Goal: Task Accomplishment & Management: Use online tool/utility

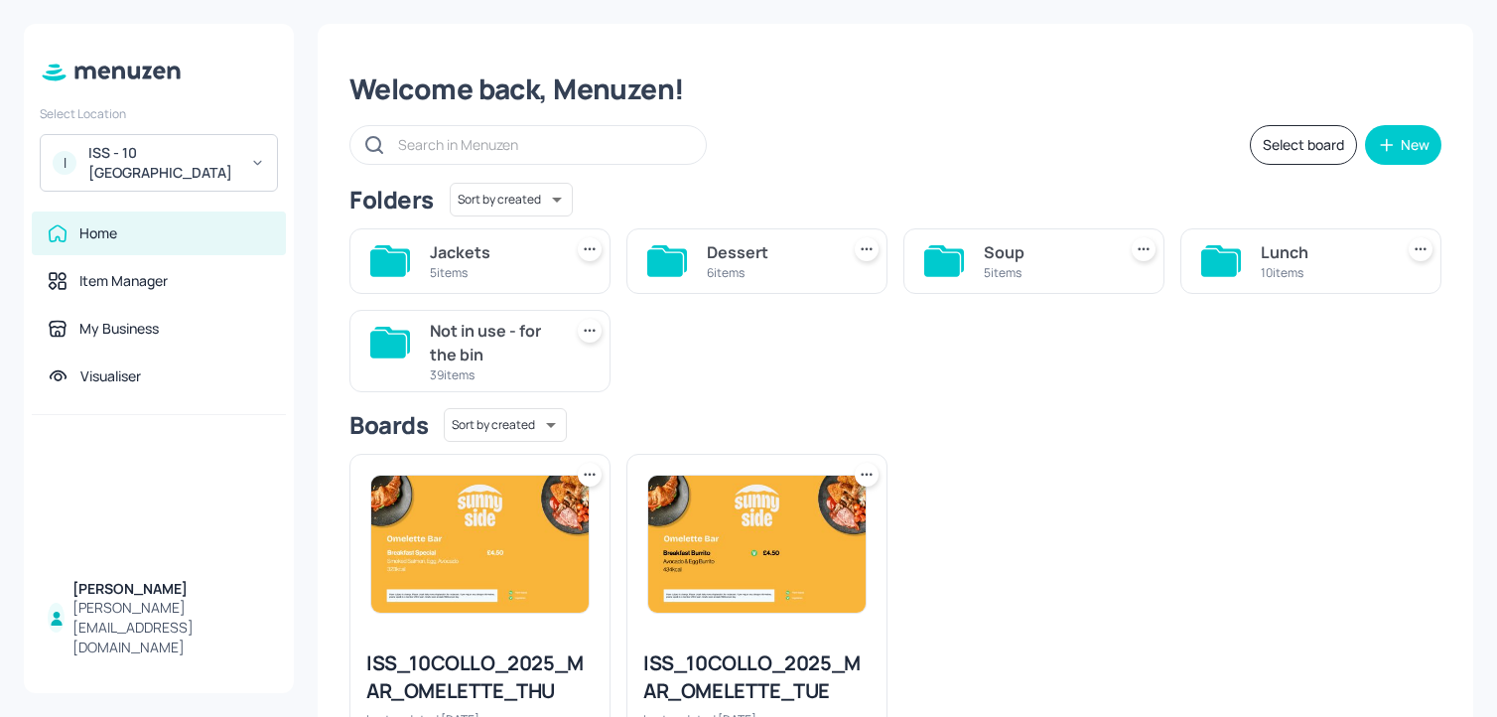
click at [190, 153] on div "ISS - 10 [GEOGRAPHIC_DATA]" at bounding box center [163, 163] width 150 height 40
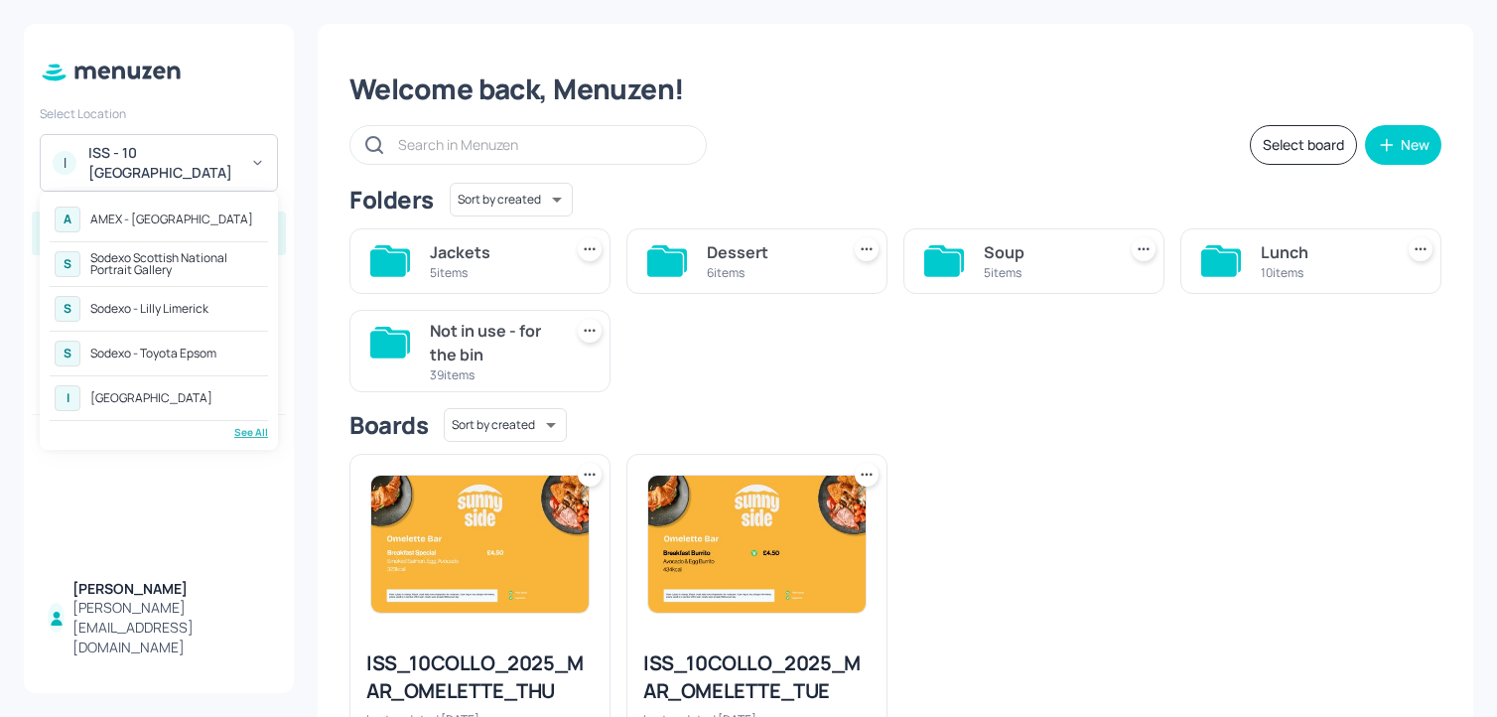
click at [237, 432] on div "See All" at bounding box center [159, 432] width 218 height 15
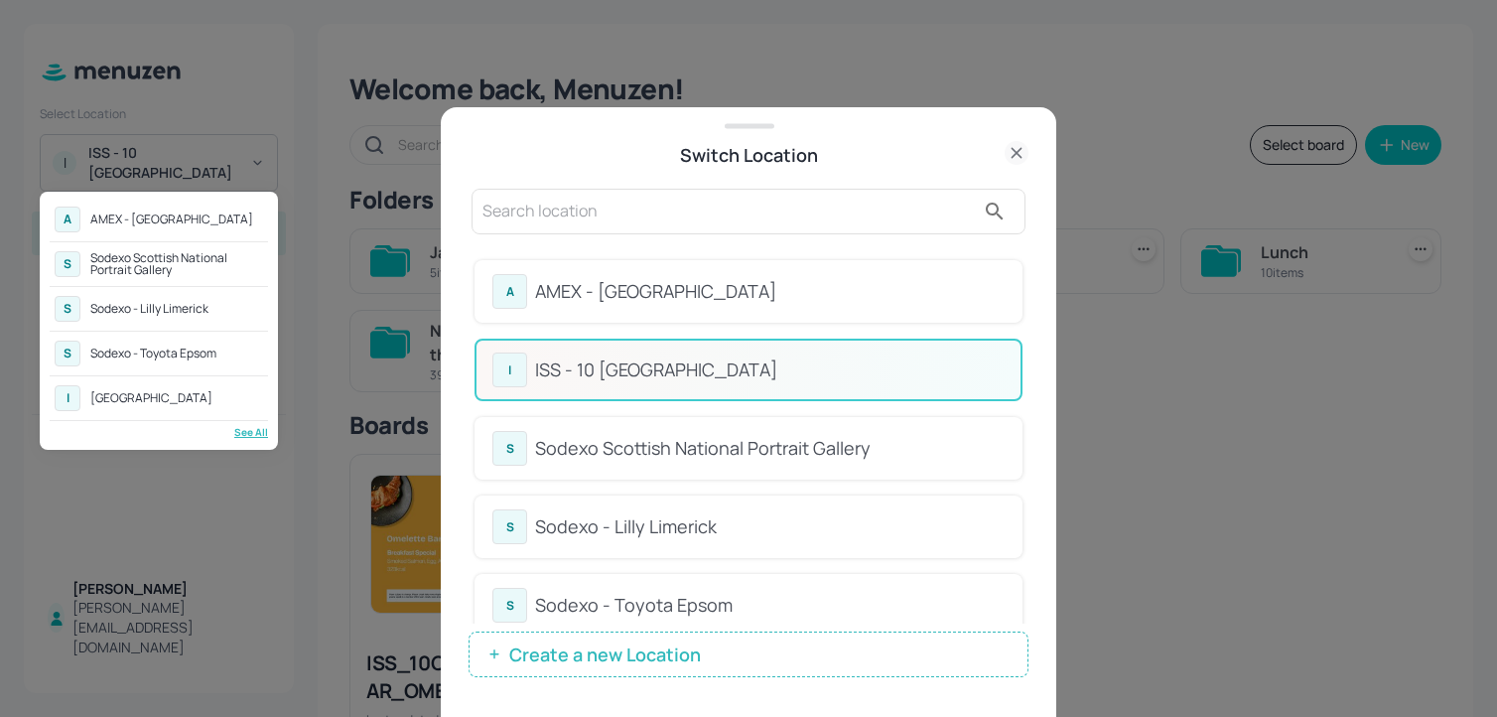
click at [796, 219] on div at bounding box center [748, 358] width 1497 height 717
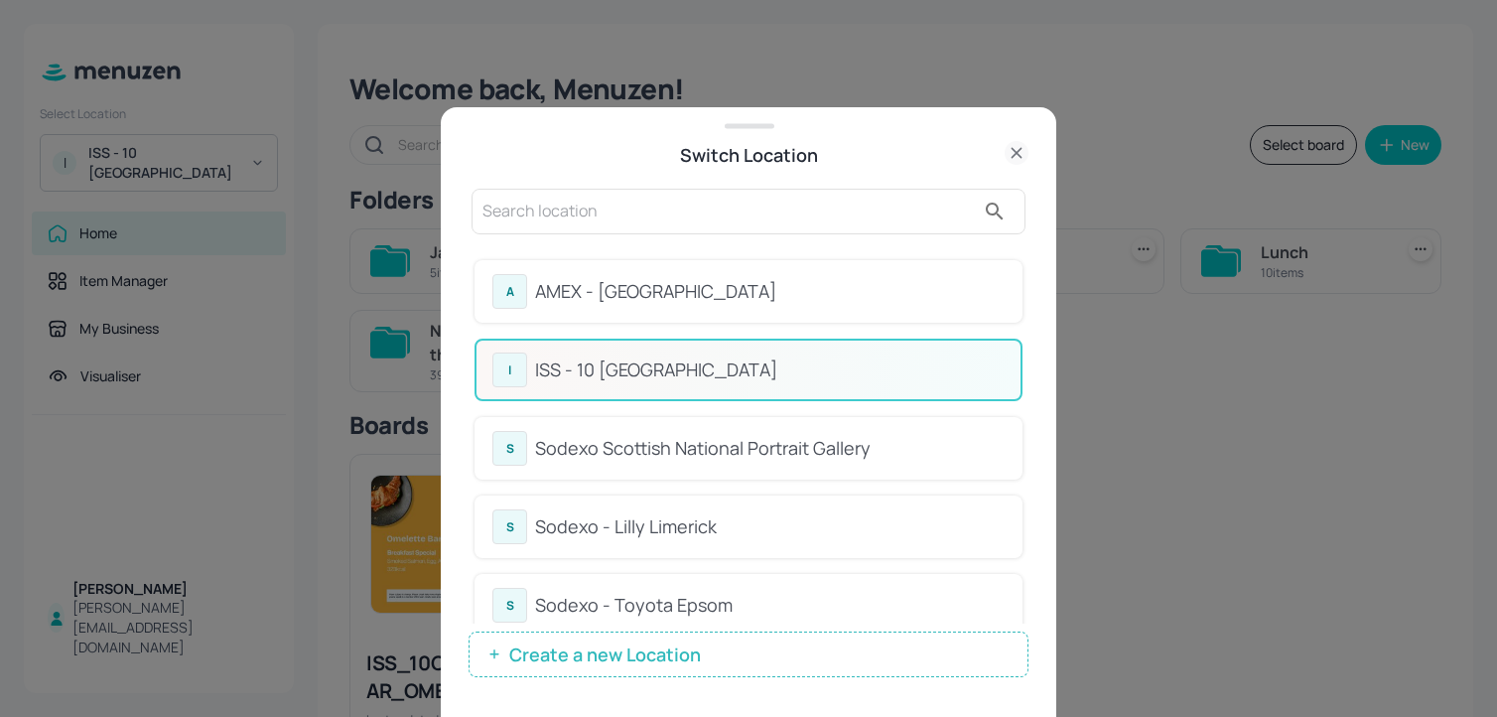
click at [927, 240] on div "A AMEX - [GEOGRAPHIC_DATA] - 10 South Collonade S Sodexo Scottish National Port…" at bounding box center [749, 433] width 560 height 488
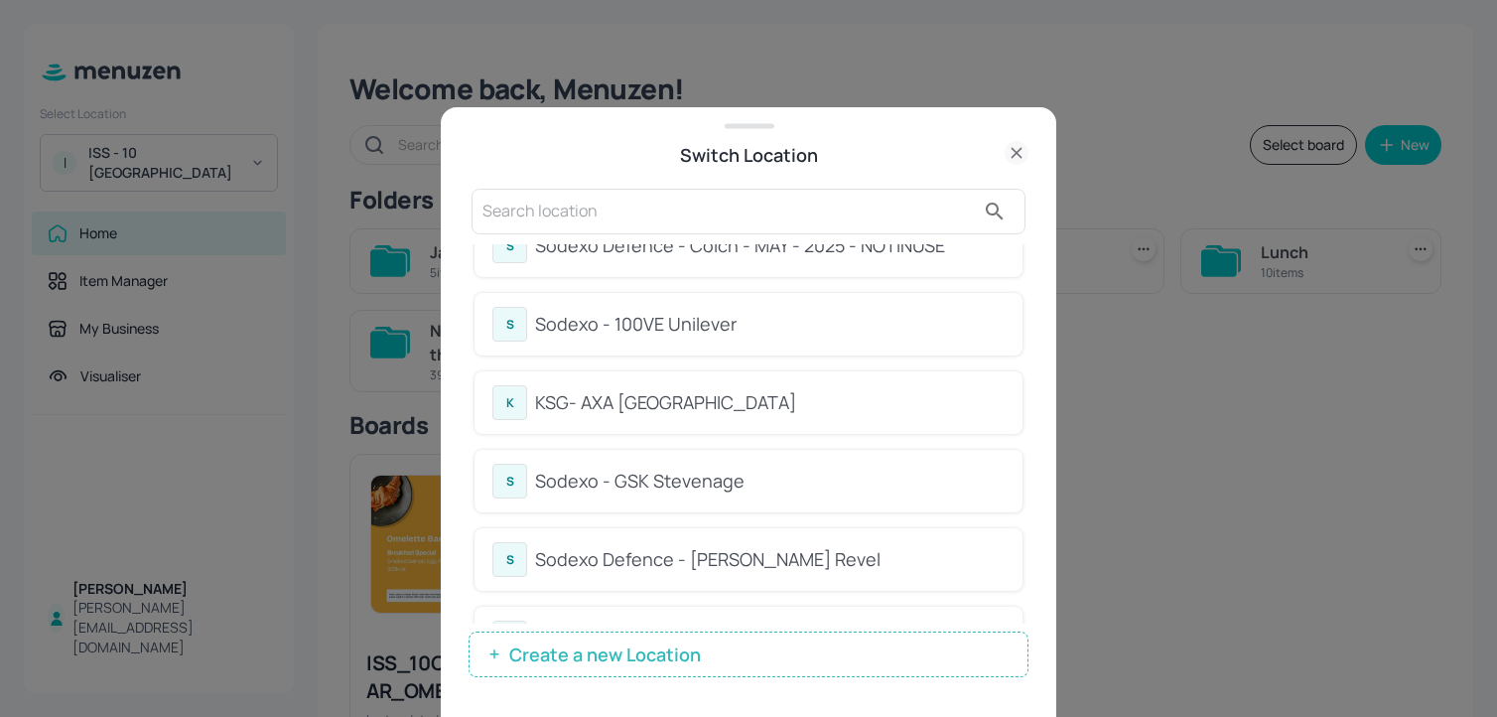
scroll to position [867, 0]
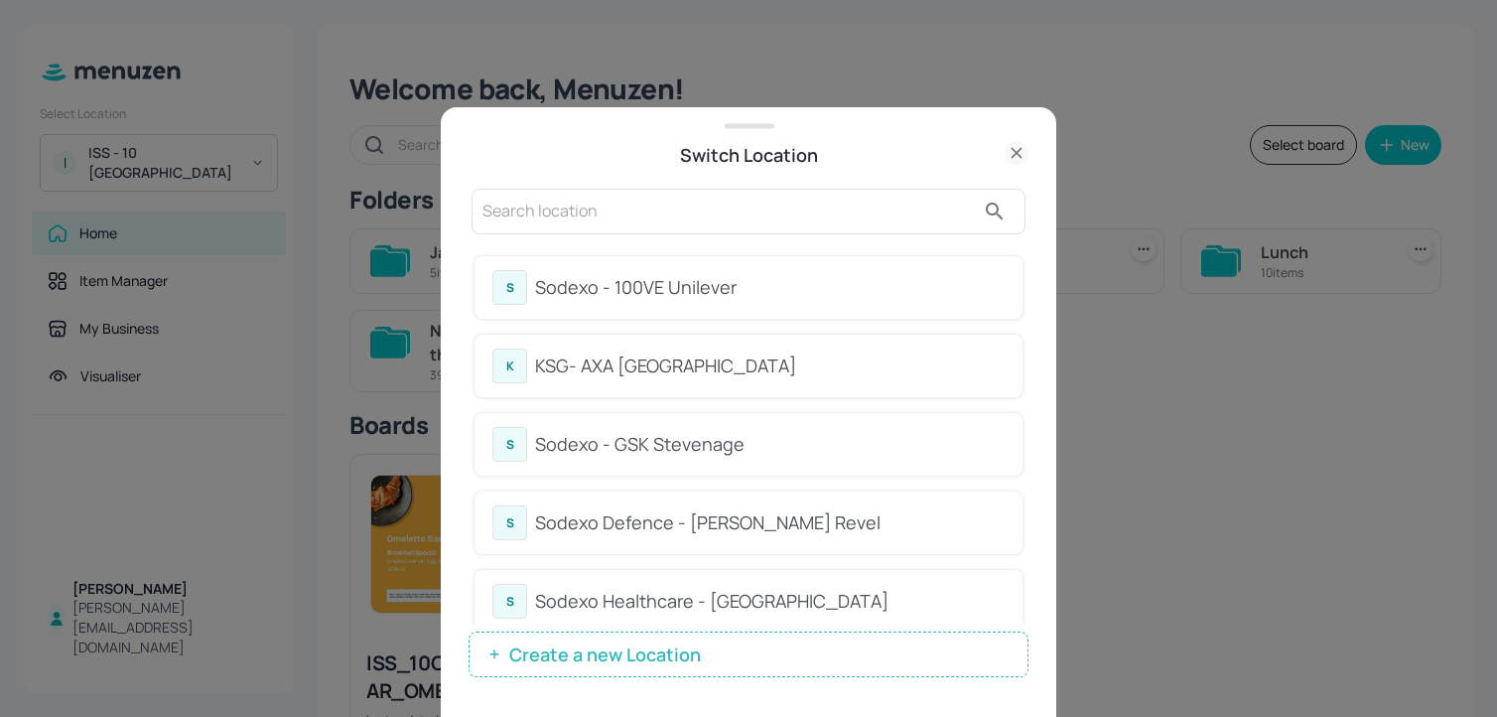
click at [868, 292] on div "Sodexo - 100VE Unilever" at bounding box center [770, 287] width 470 height 27
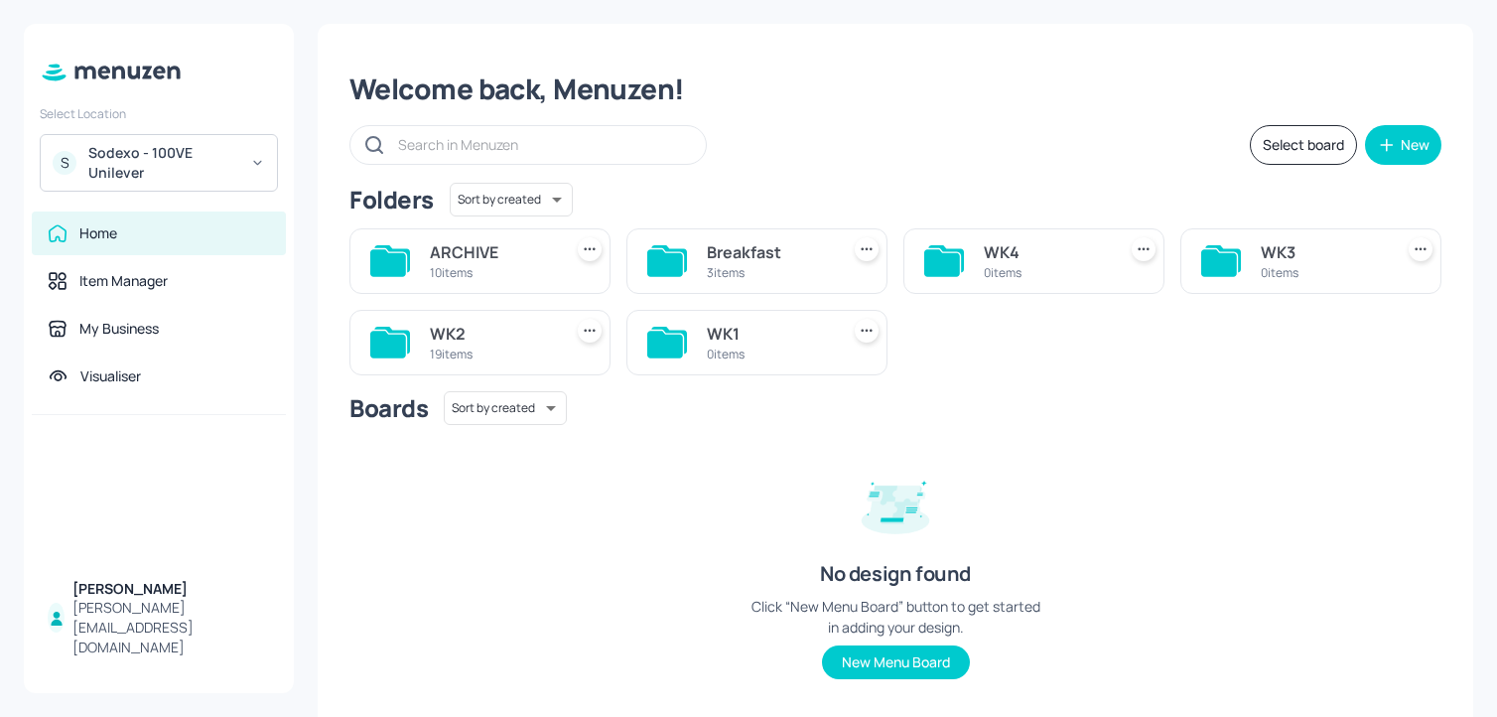
click at [530, 334] on div "WK2" at bounding box center [492, 334] width 124 height 24
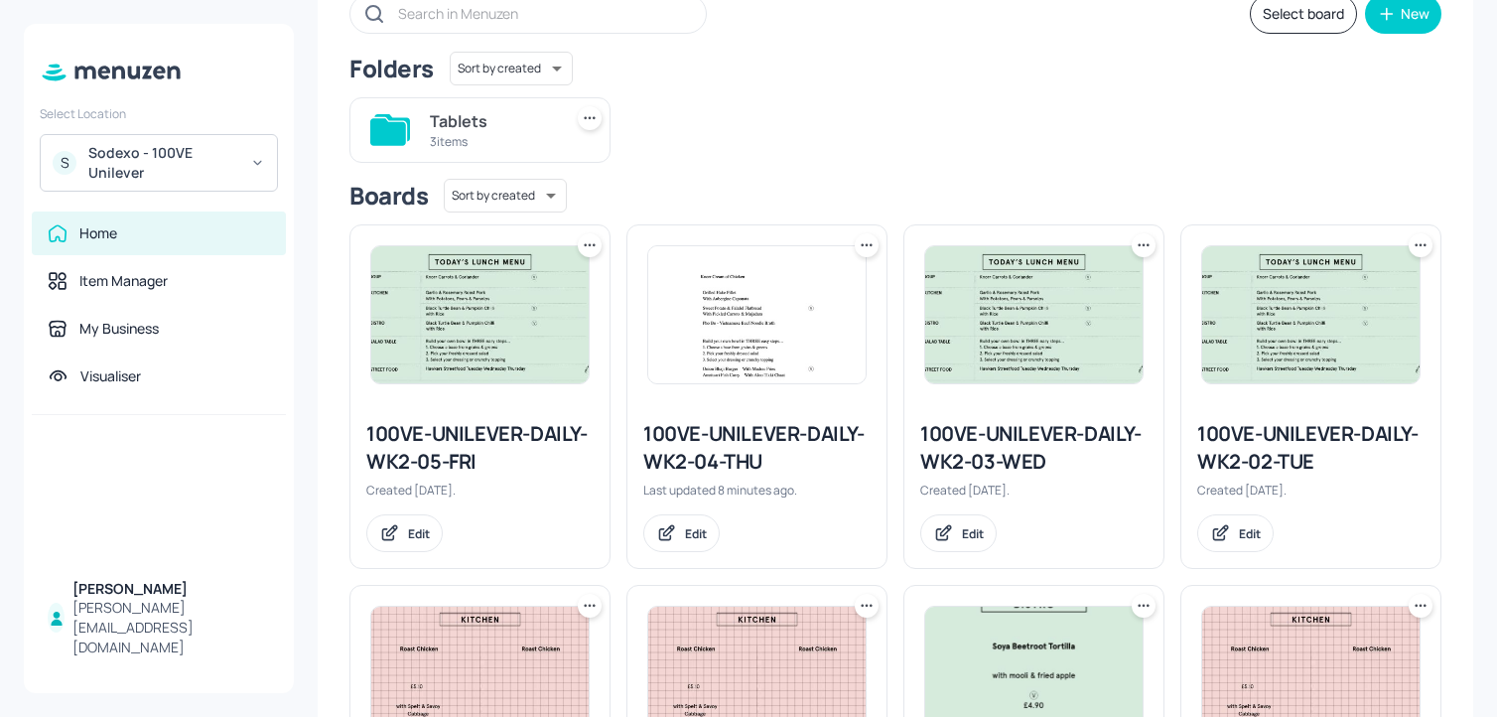
scroll to position [52, 0]
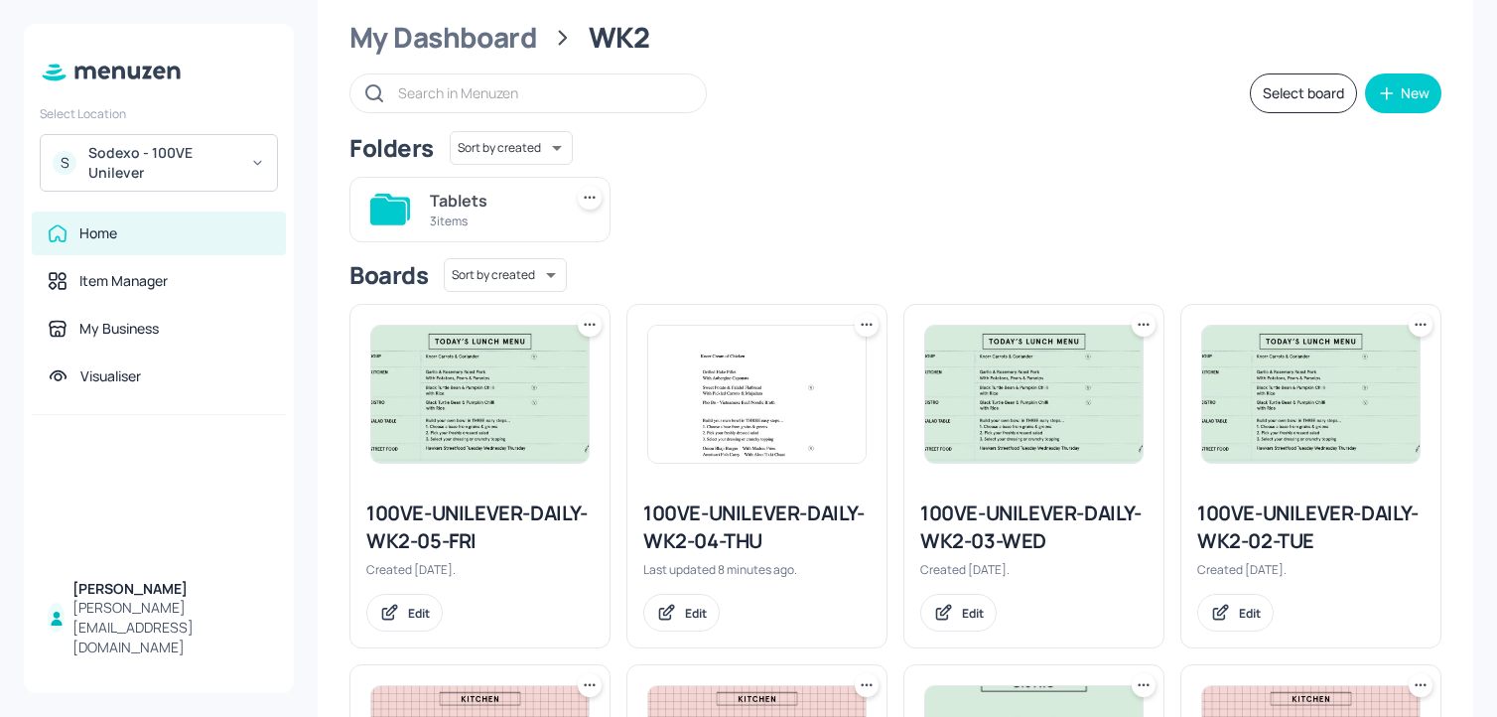
click at [872, 322] on icon at bounding box center [867, 325] width 20 height 20
click at [803, 395] on div "Duplicate" at bounding box center [788, 399] width 159 height 34
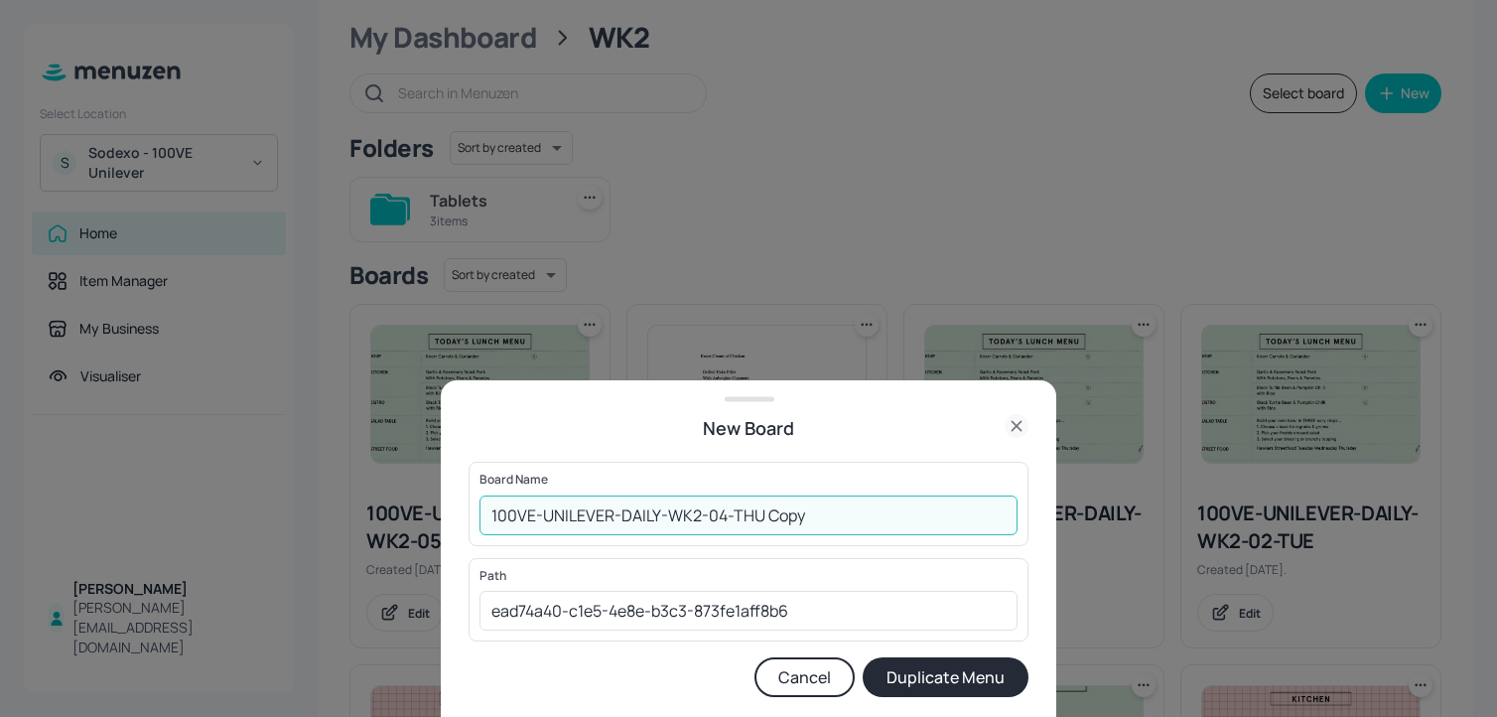
click at [491, 527] on input "100VE-UNILEVER-DAILY-WK2-04-THU Copy" at bounding box center [749, 515] width 538 height 40
click at [1053, 512] on div "New Board Board Name 01EDIT-100VE-UNILEVER-DAILY-WK2-04-THU Copy ​ Path ead74a4…" at bounding box center [749, 548] width 616 height 337
click at [953, 512] on input "01EDIT-100VE-UNILEVER-DAILY-WK2-04-THU Copy" at bounding box center [749, 515] width 538 height 40
type input "01EDIT-100VE-UNILEVER-DAILY-WK2-04-THU-110925"
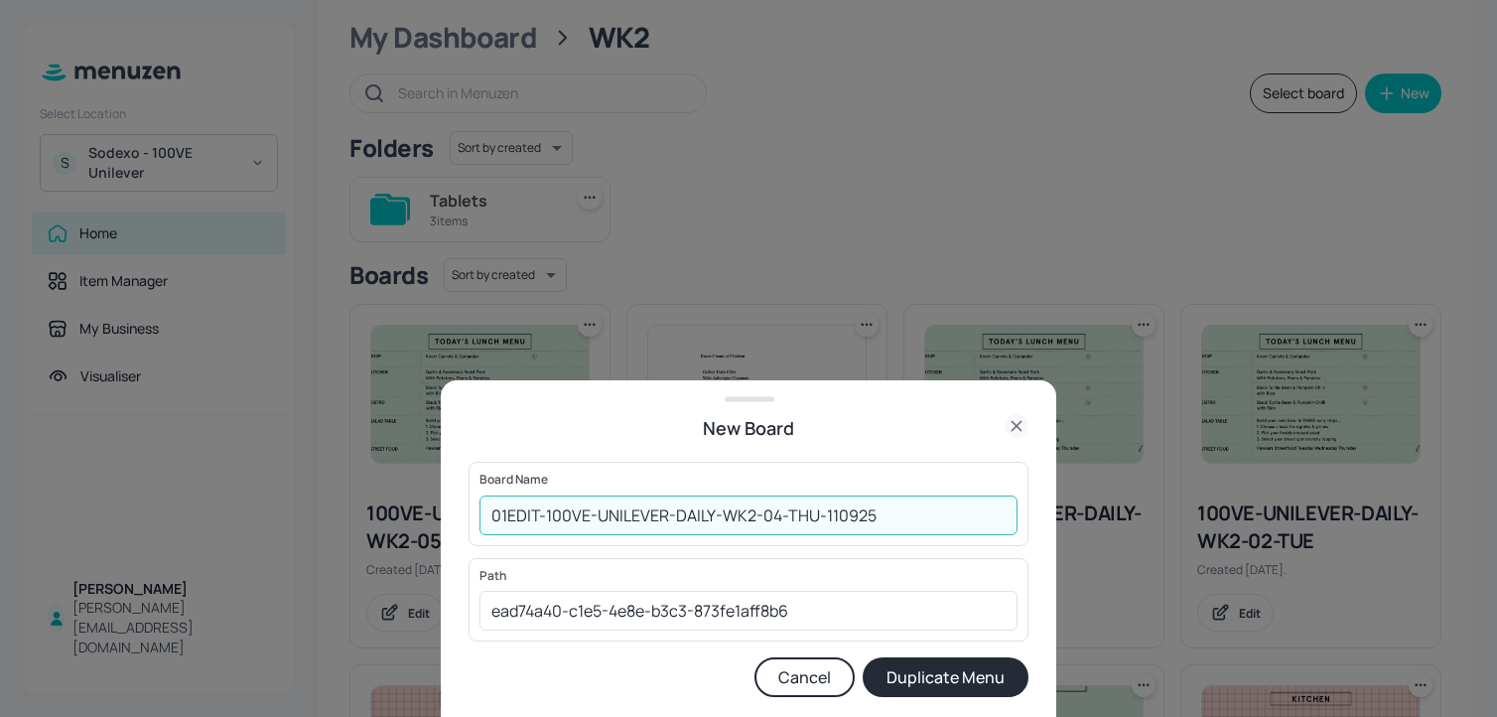
click at [863, 657] on button "Duplicate Menu" at bounding box center [946, 677] width 166 height 40
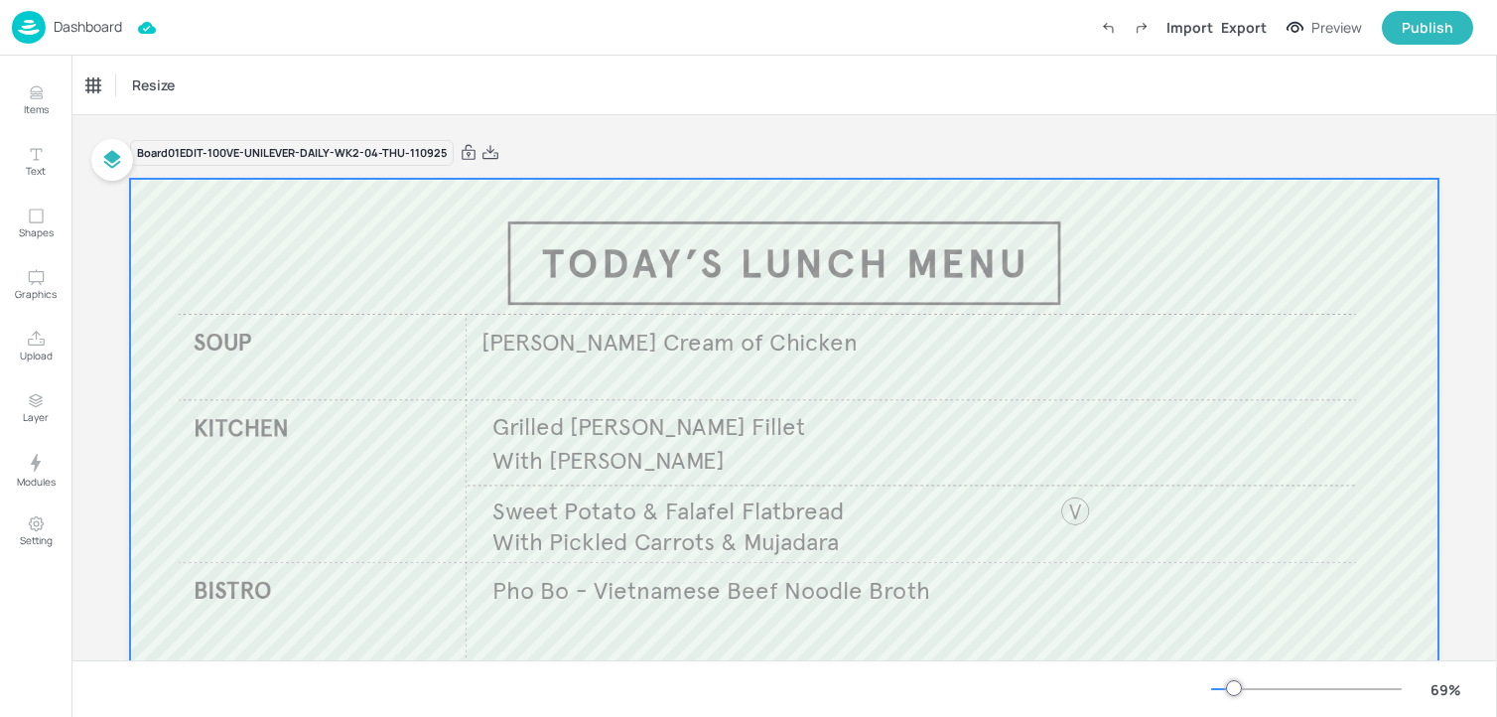
scroll to position [16, 0]
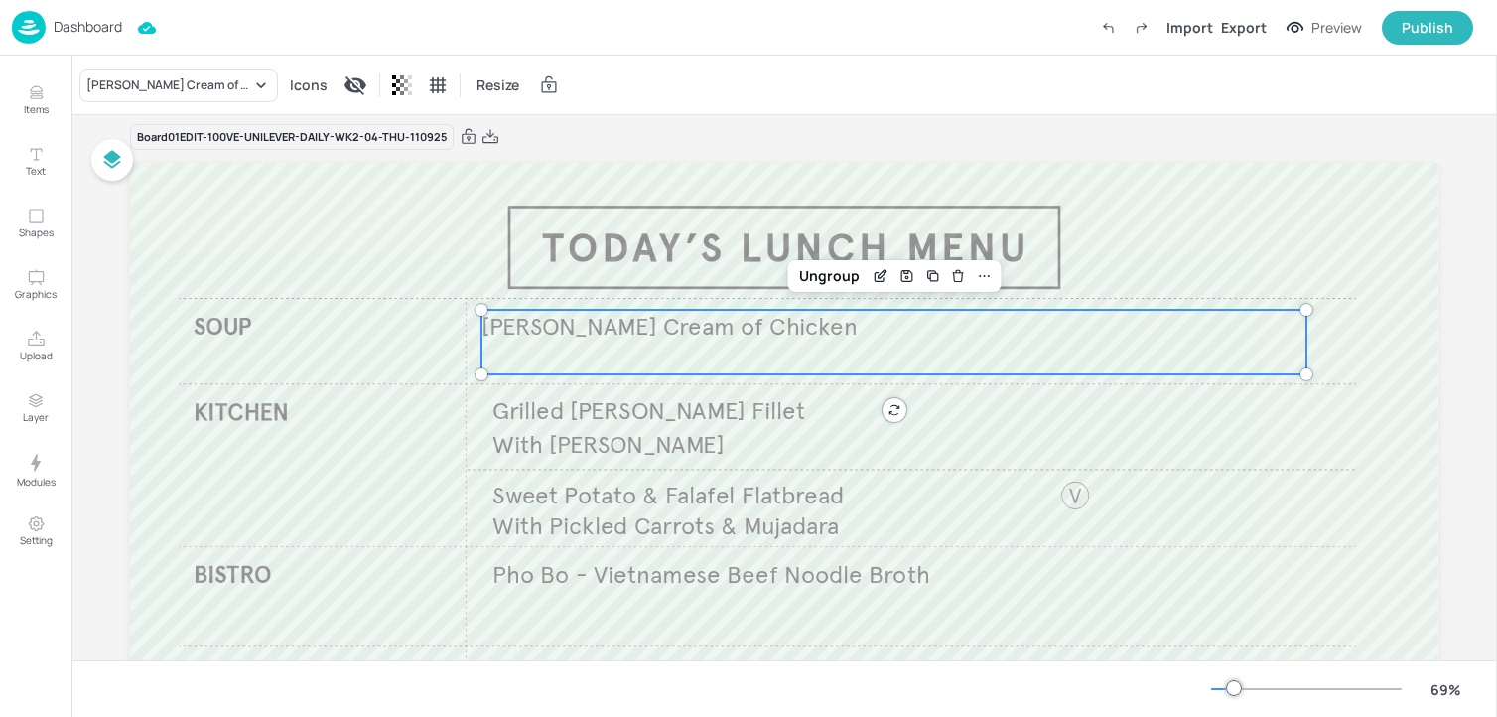
click at [575, 331] on span "[PERSON_NAME] Cream of Chicken" at bounding box center [669, 326] width 375 height 30
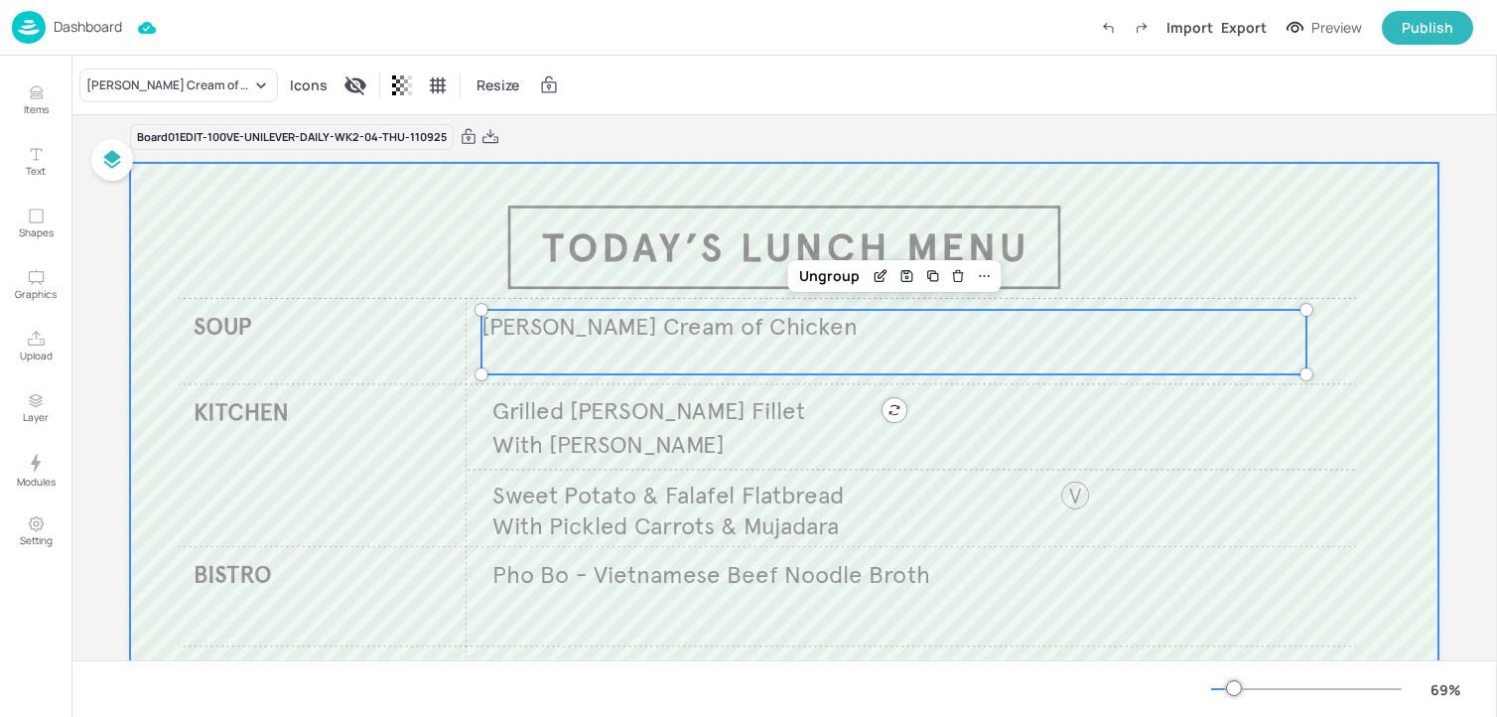
click at [603, 196] on div at bounding box center [784, 531] width 1309 height 736
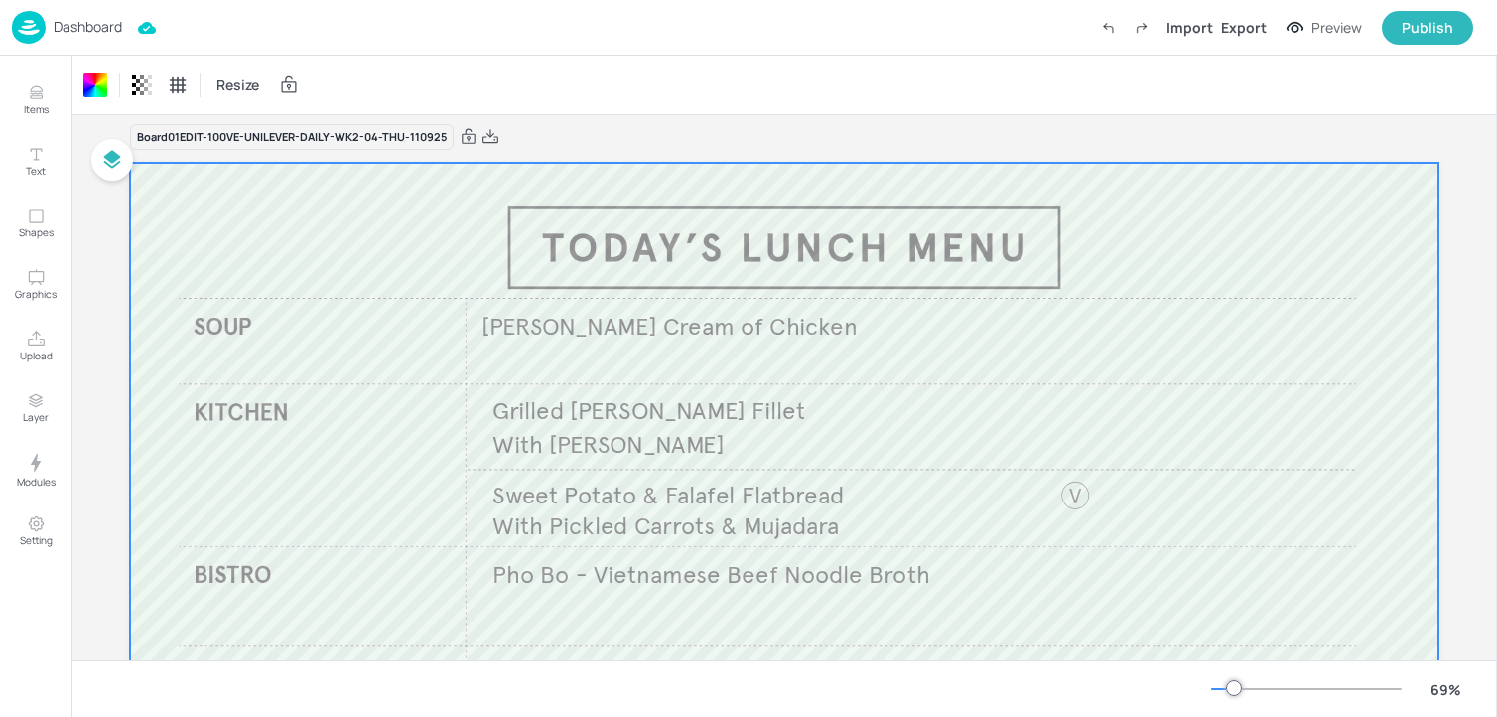
scroll to position [109, 0]
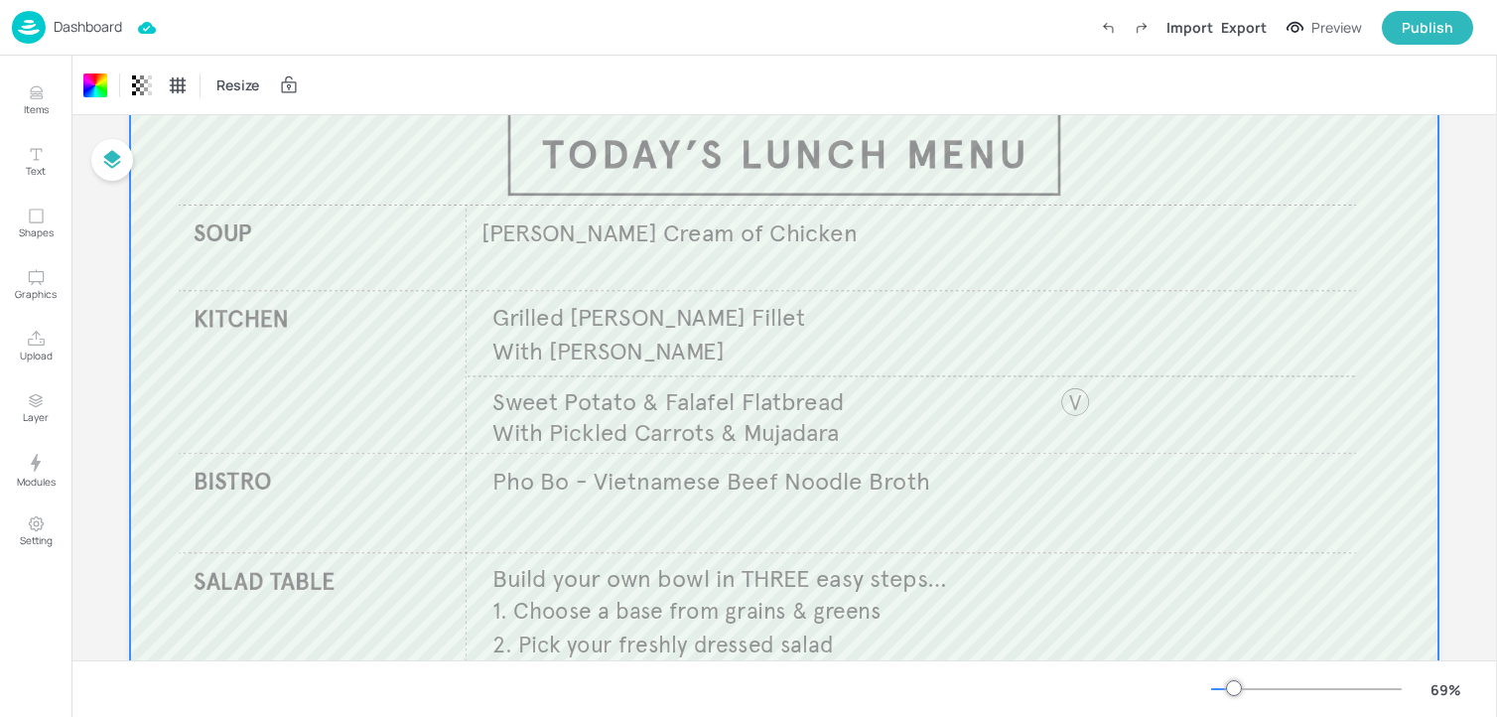
click at [592, 484] on span "Pho Bo - Vietnamese Beef Noodle Broth" at bounding box center [710, 482] width 437 height 30
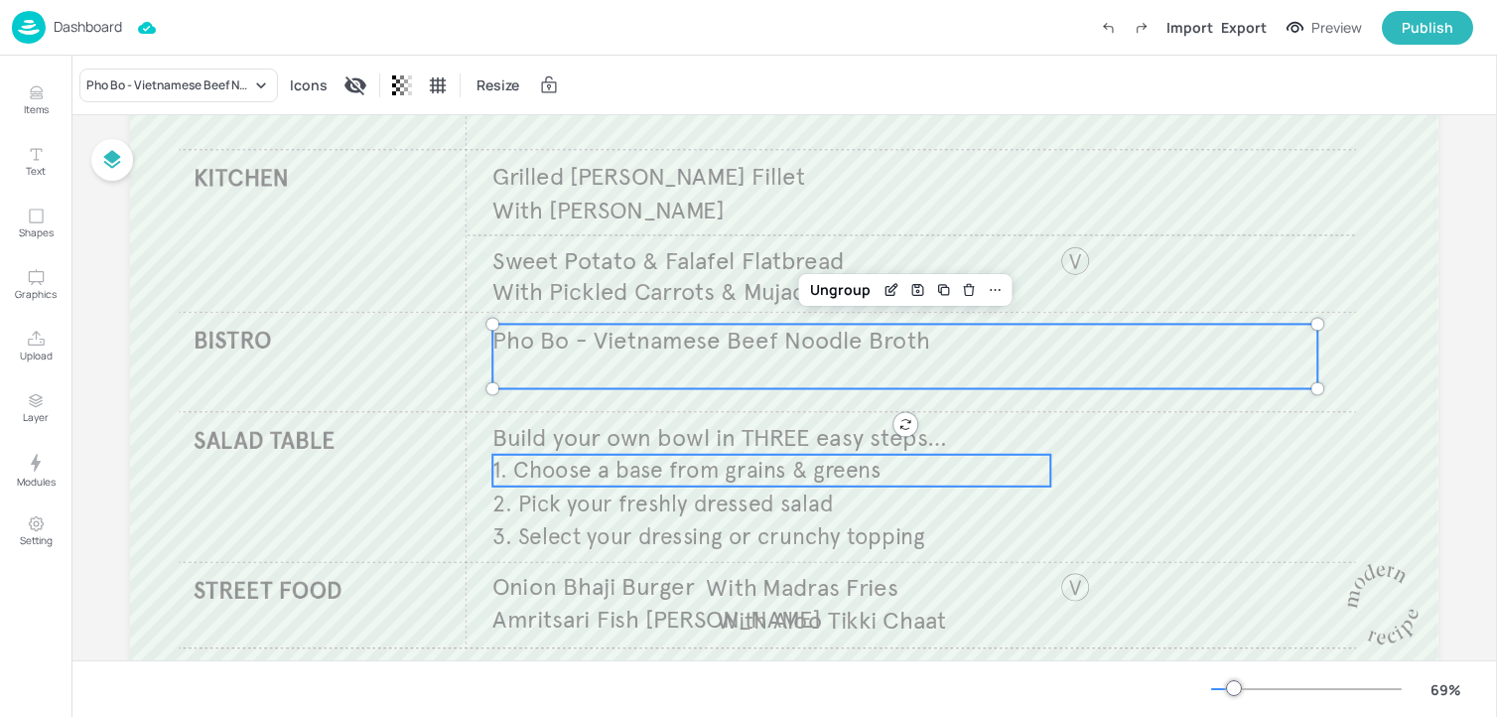
click at [595, 458] on span "1. Choose a base from grains & greens" at bounding box center [686, 470] width 388 height 28
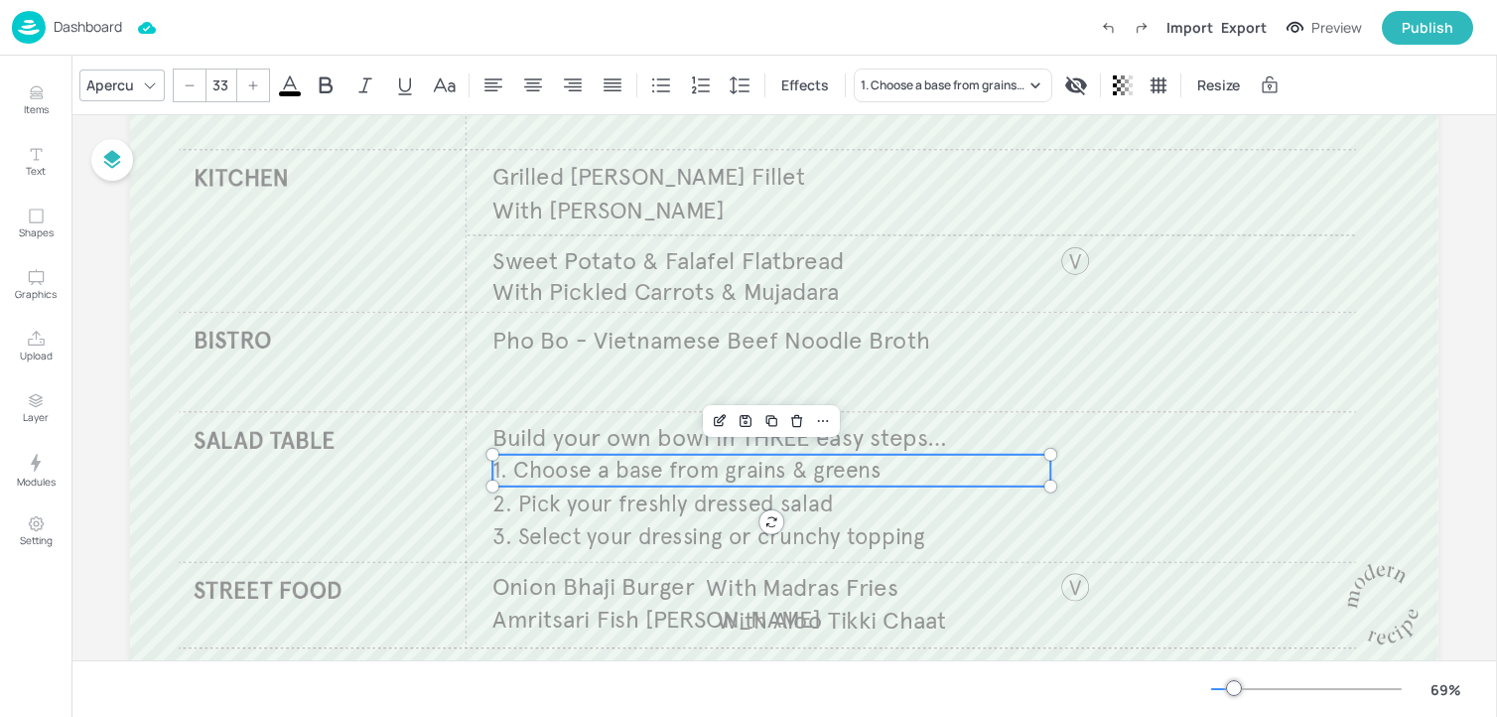
scroll to position [304, 0]
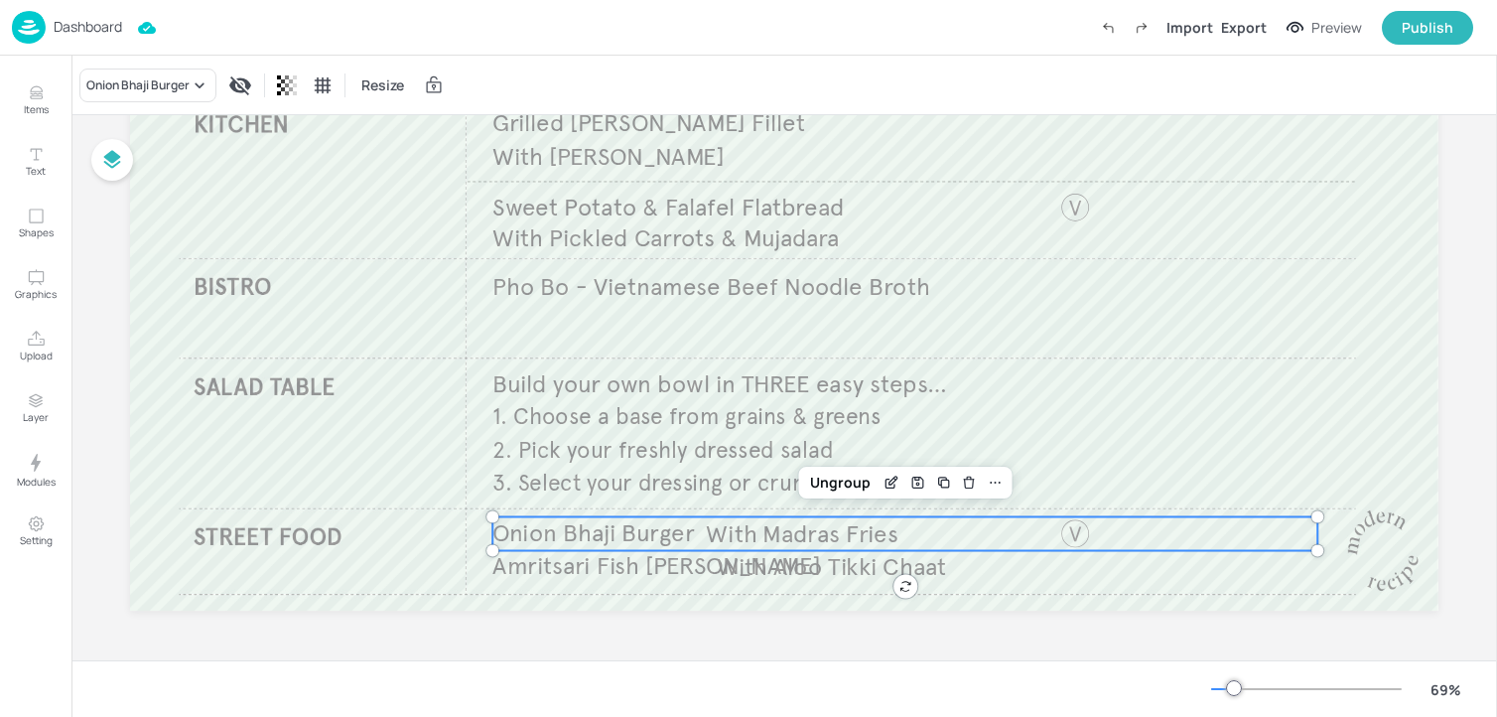
click at [678, 537] on span "Onion Bhaji Burger" at bounding box center [593, 533] width 202 height 30
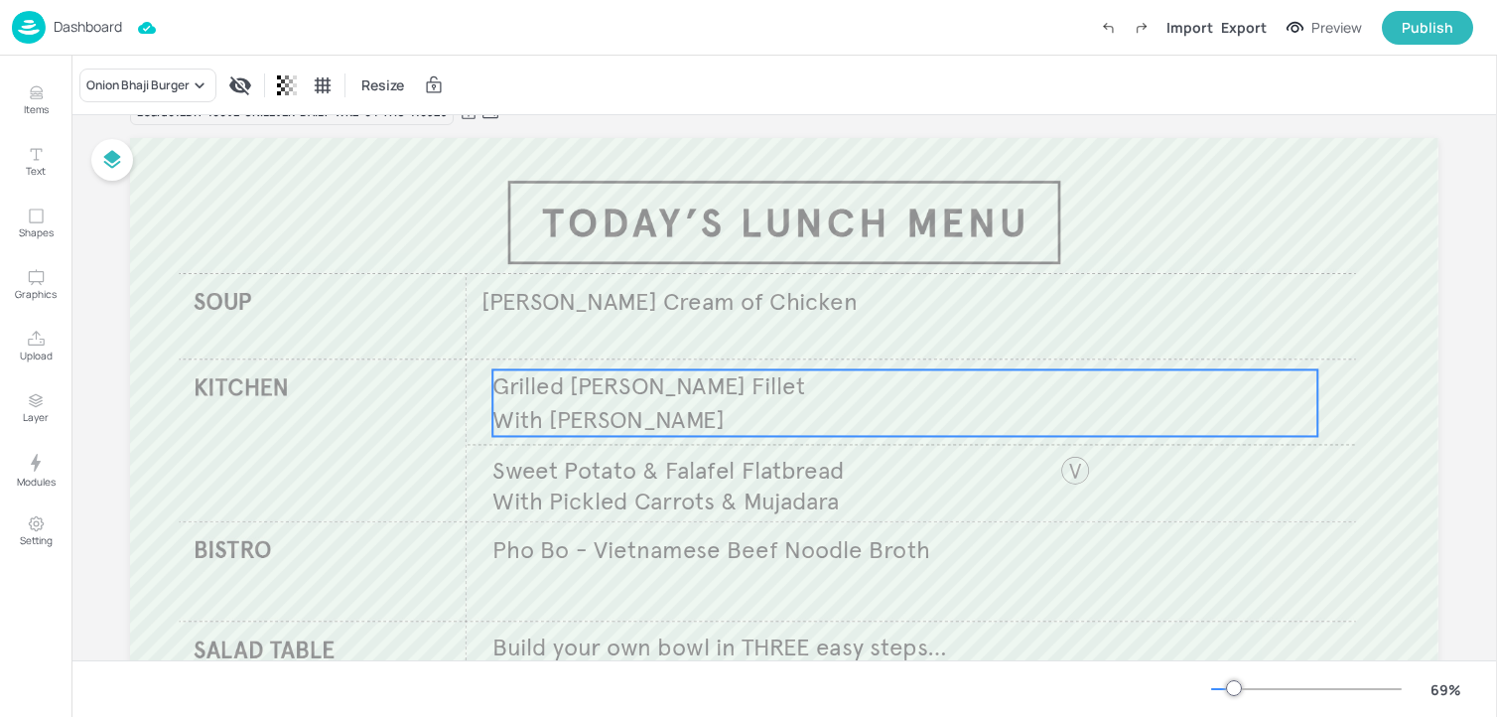
scroll to position [0, 0]
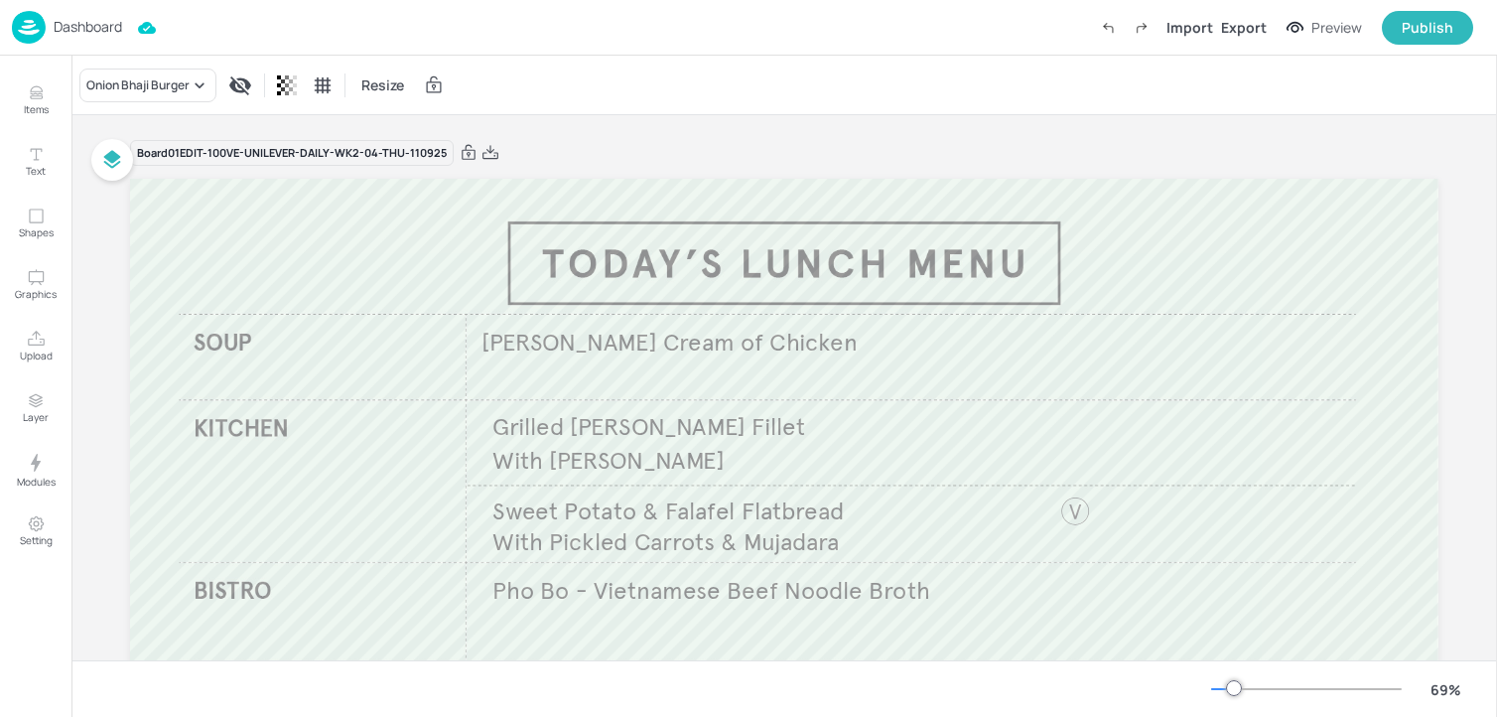
click at [918, 161] on div "Board 01EDIT-100VE-UNILEVER-DAILY-WK2-04-THU-110925" at bounding box center [784, 153] width 1309 height 28
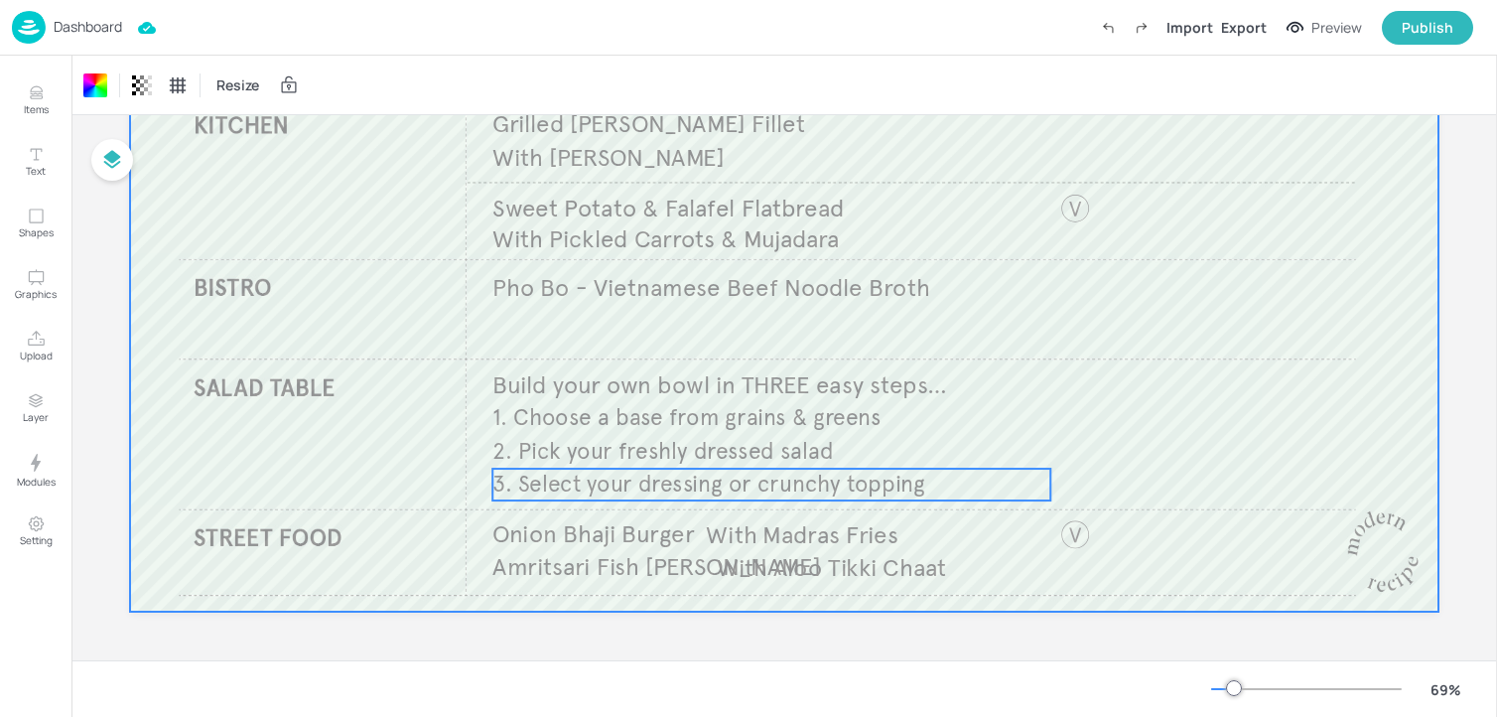
scroll to position [304, 0]
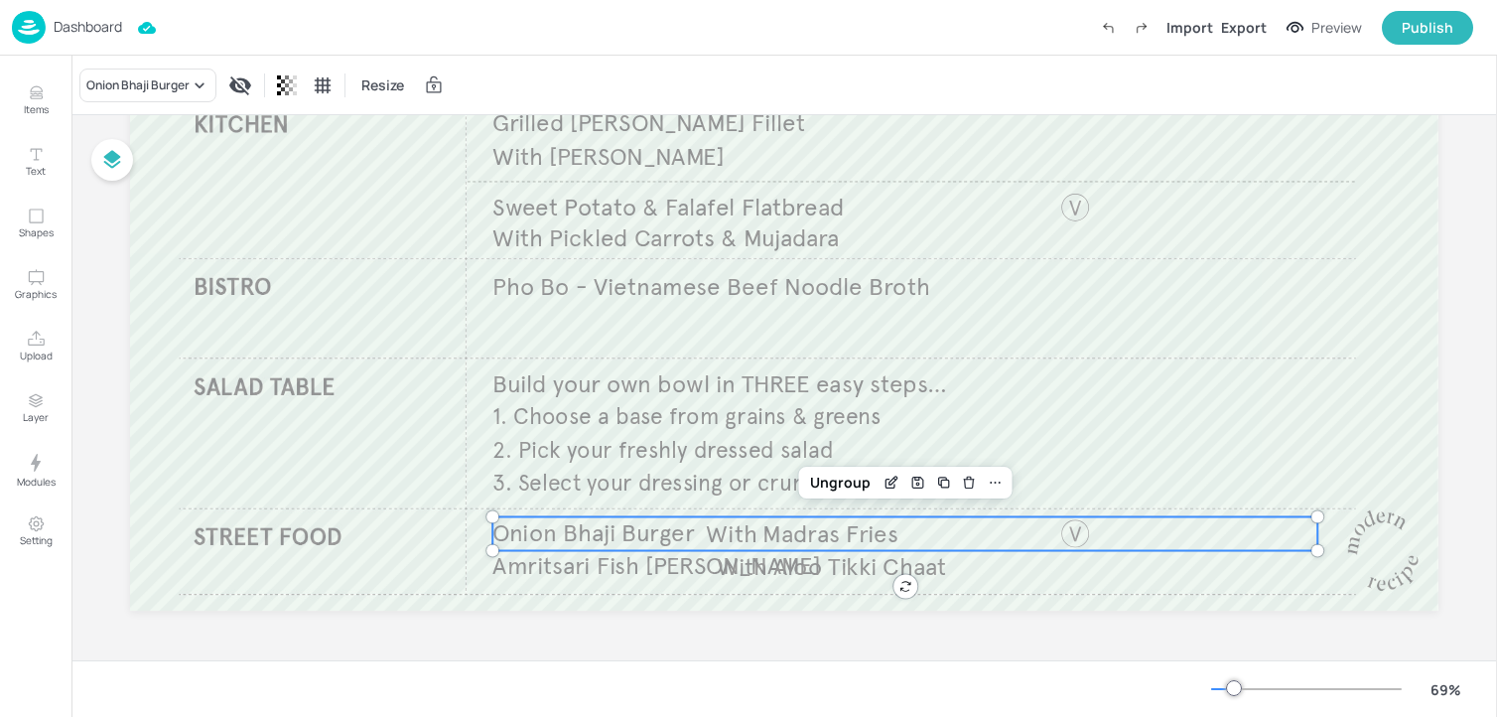
click at [662, 544] on span "Onion Bhaji Burger" at bounding box center [593, 533] width 202 height 30
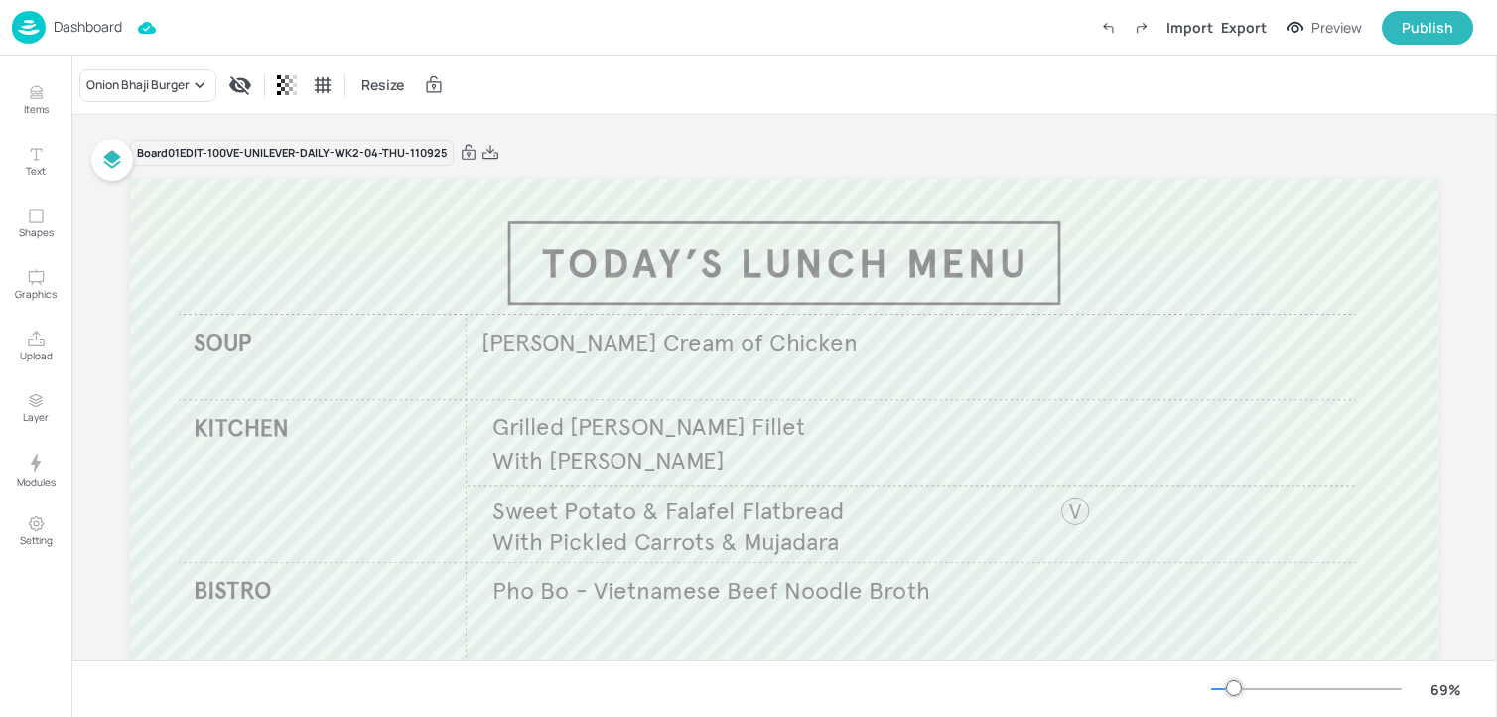
click at [102, 28] on p "Dashboard" at bounding box center [88, 27] width 69 height 14
